Goal: Transaction & Acquisition: Subscribe to service/newsletter

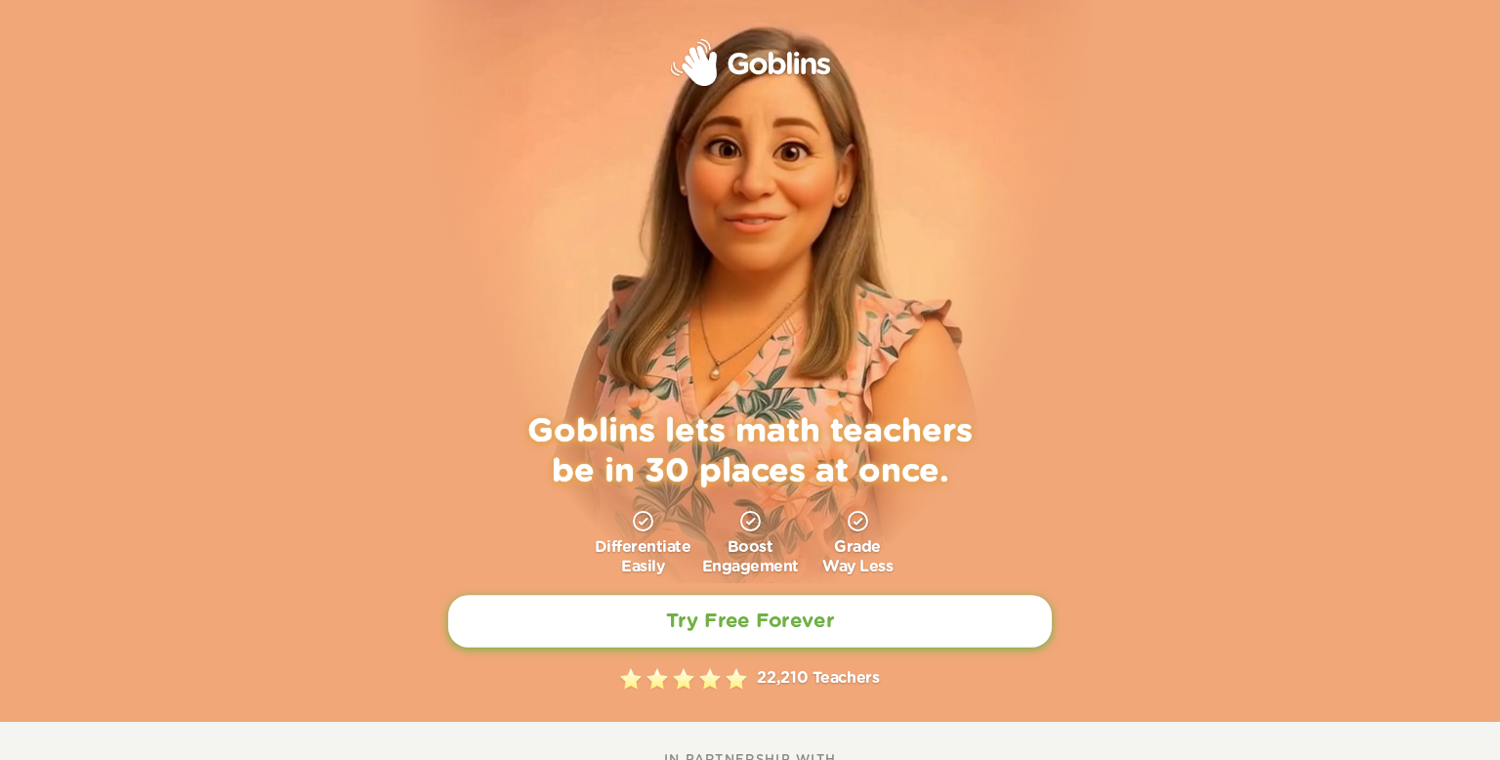
click at [835, 625] on link "Try Free Forever" at bounding box center [749, 621] width 603 height 53
